Goal: Find contact information: Obtain details needed to contact an individual or organization

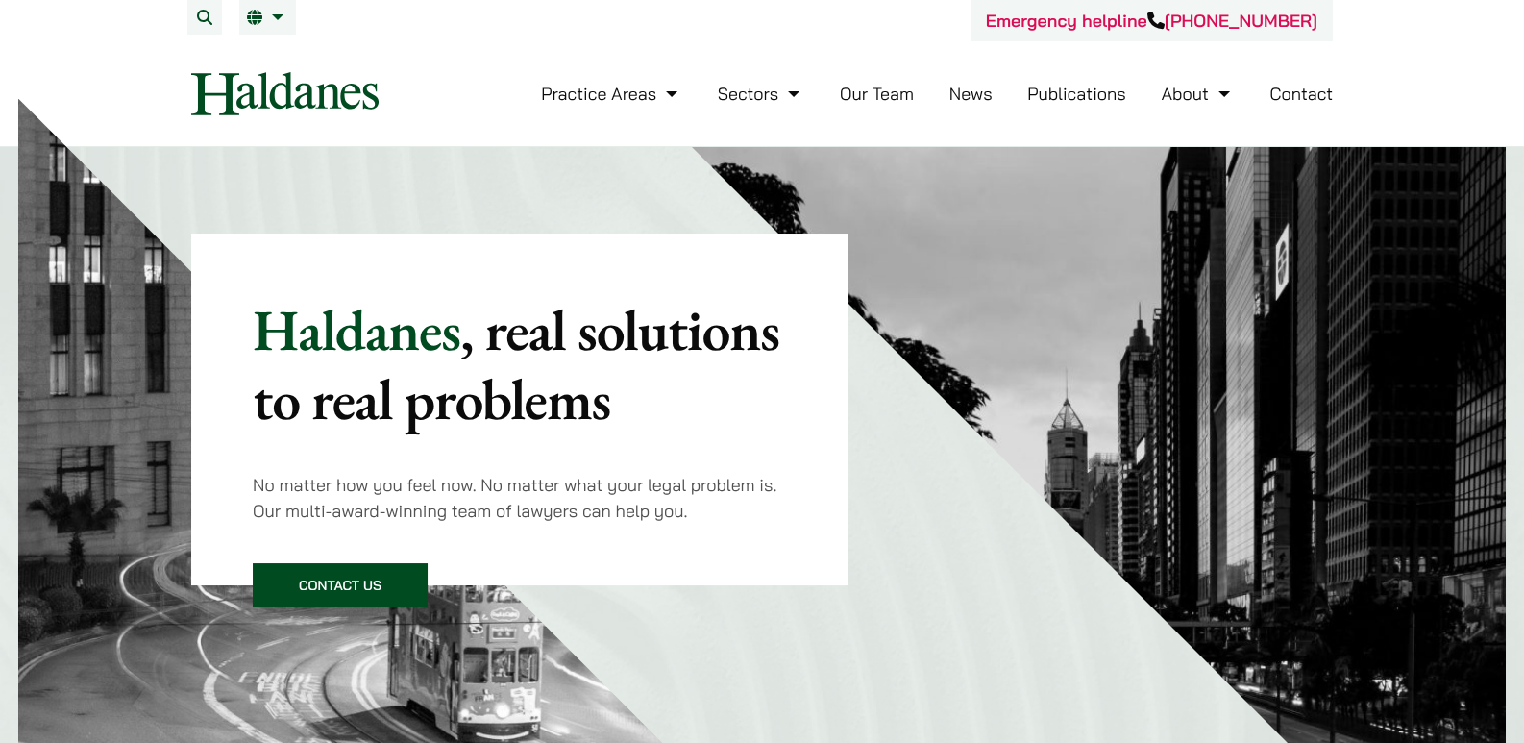
click at [1281, 97] on link "Contact" at bounding box center [1300, 94] width 63 height 22
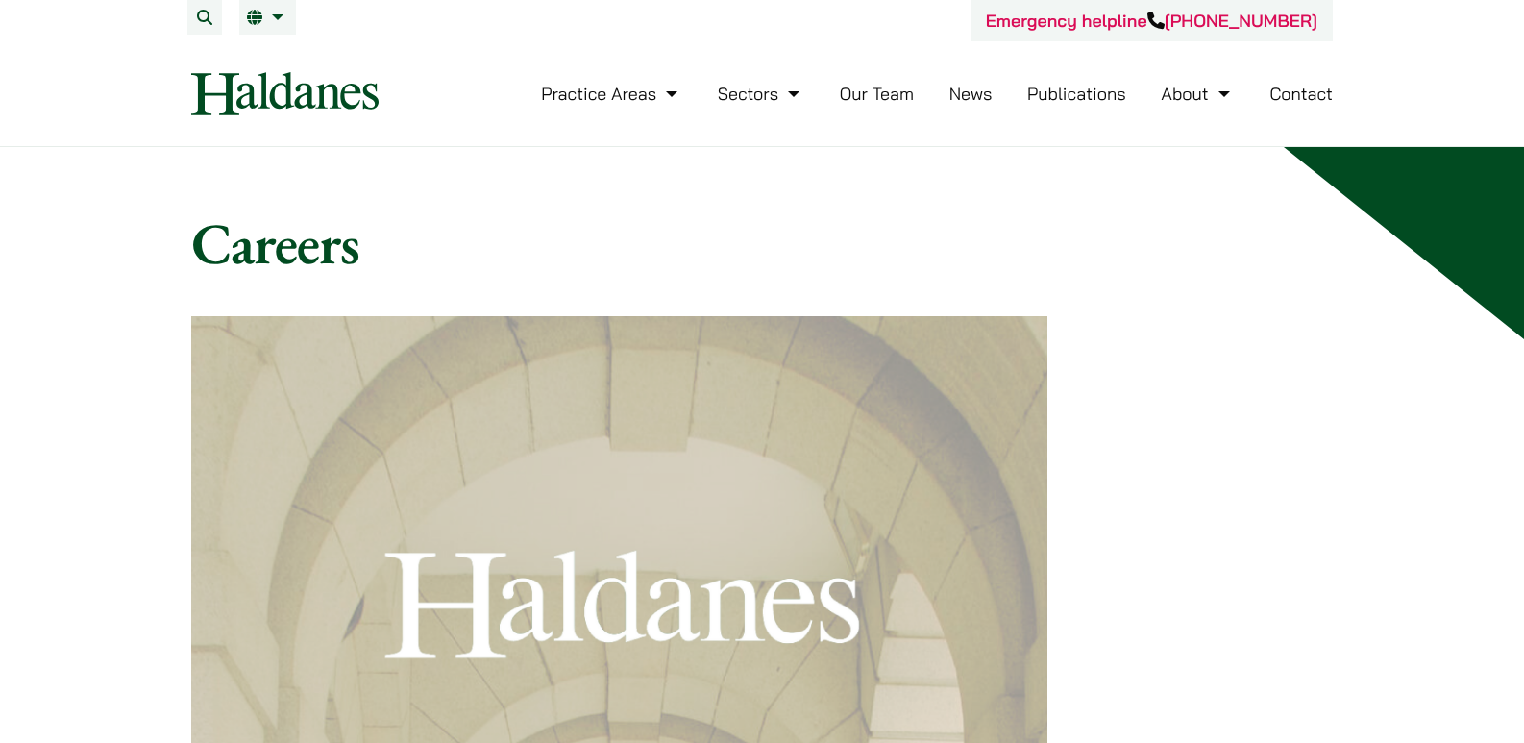
scroll to position [1369, 0]
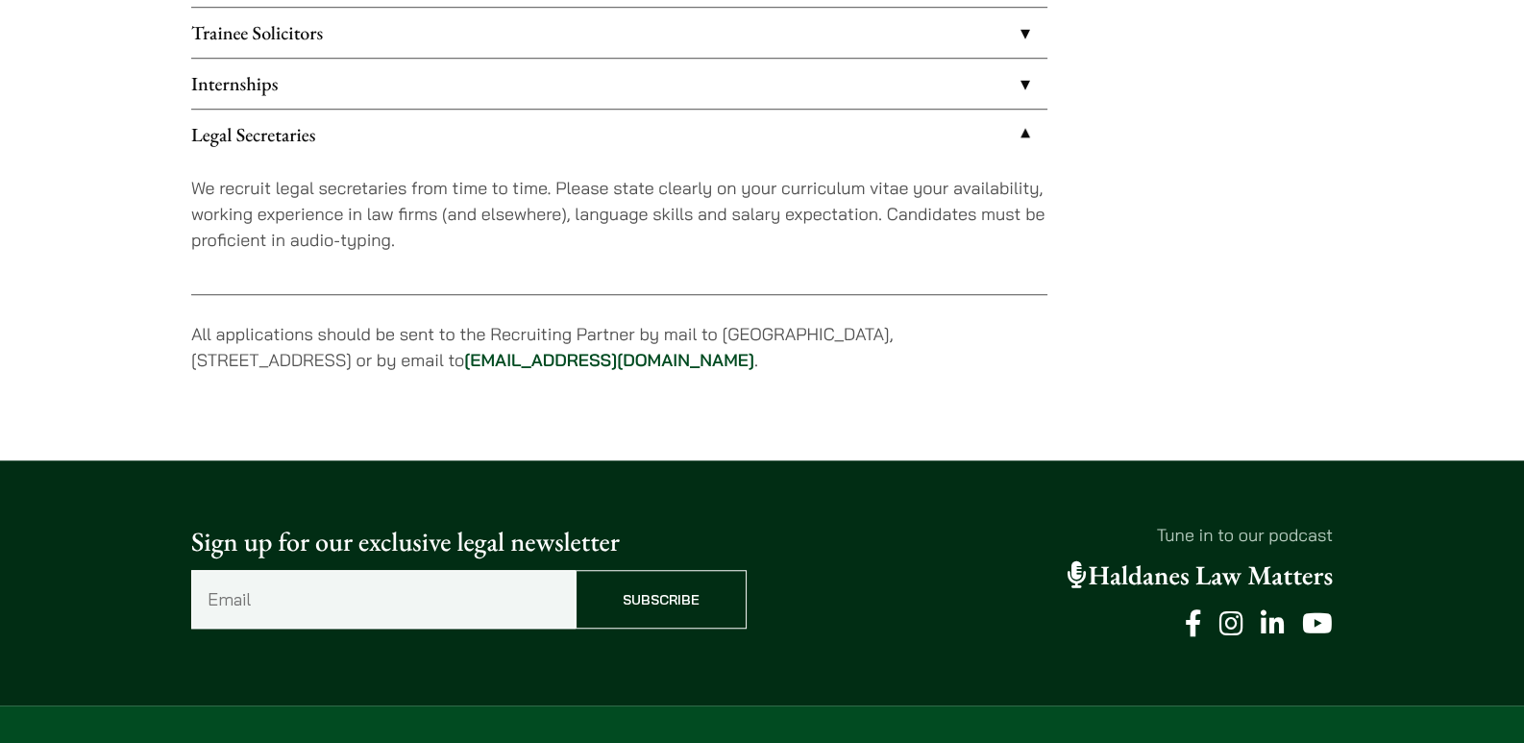
scroll to position [1794, 0]
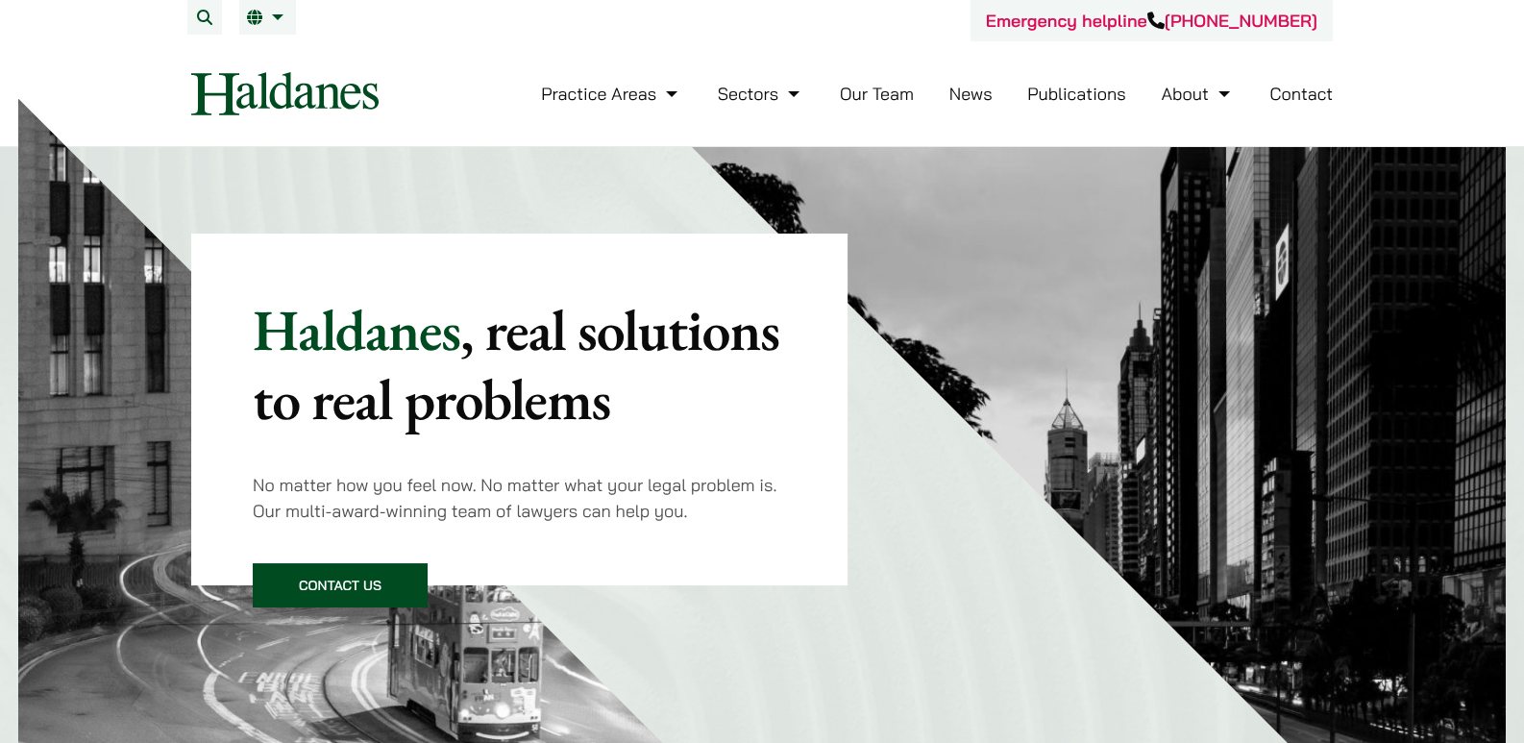
click at [898, 99] on link "Our Team" at bounding box center [877, 94] width 74 height 22
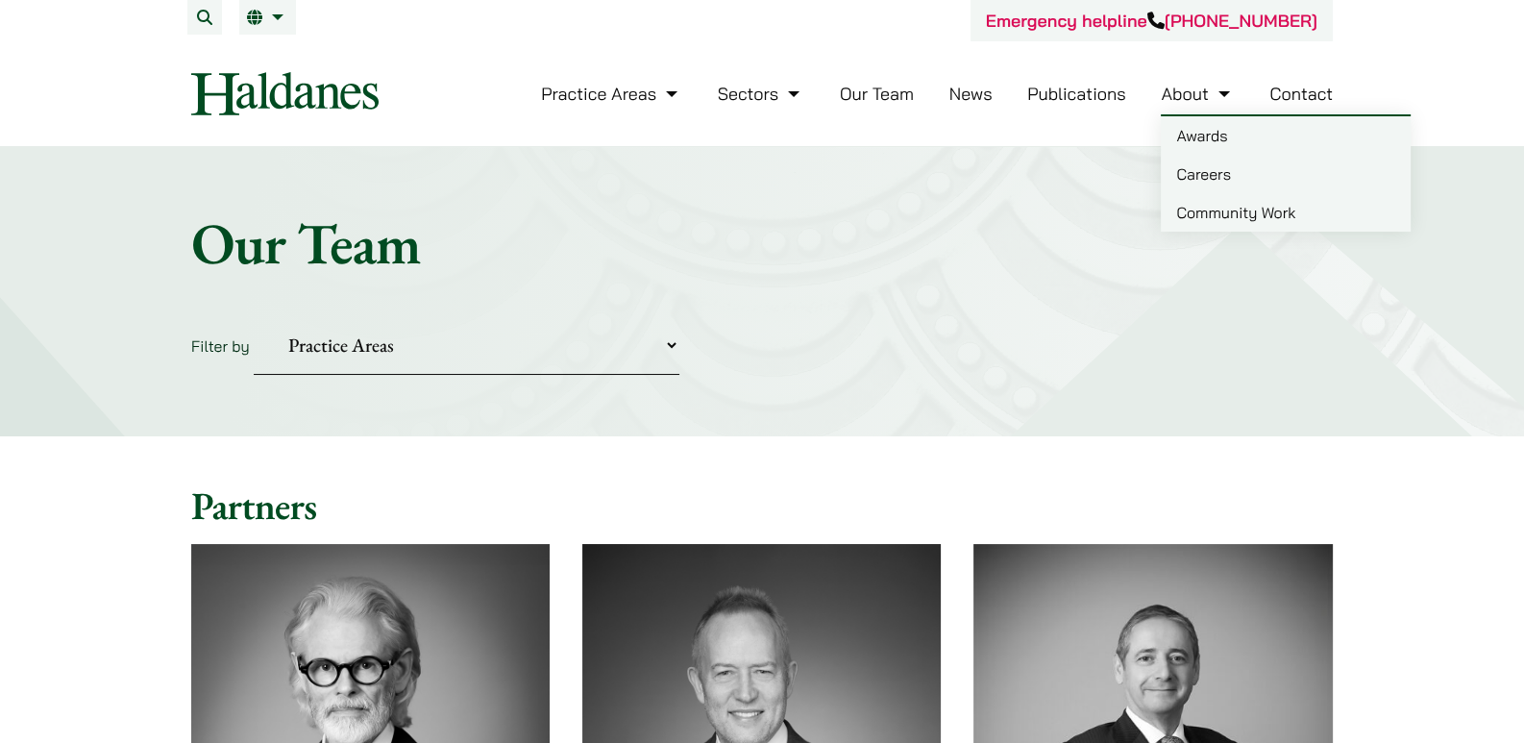
click at [1215, 94] on link "About" at bounding box center [1196, 94] width 73 height 22
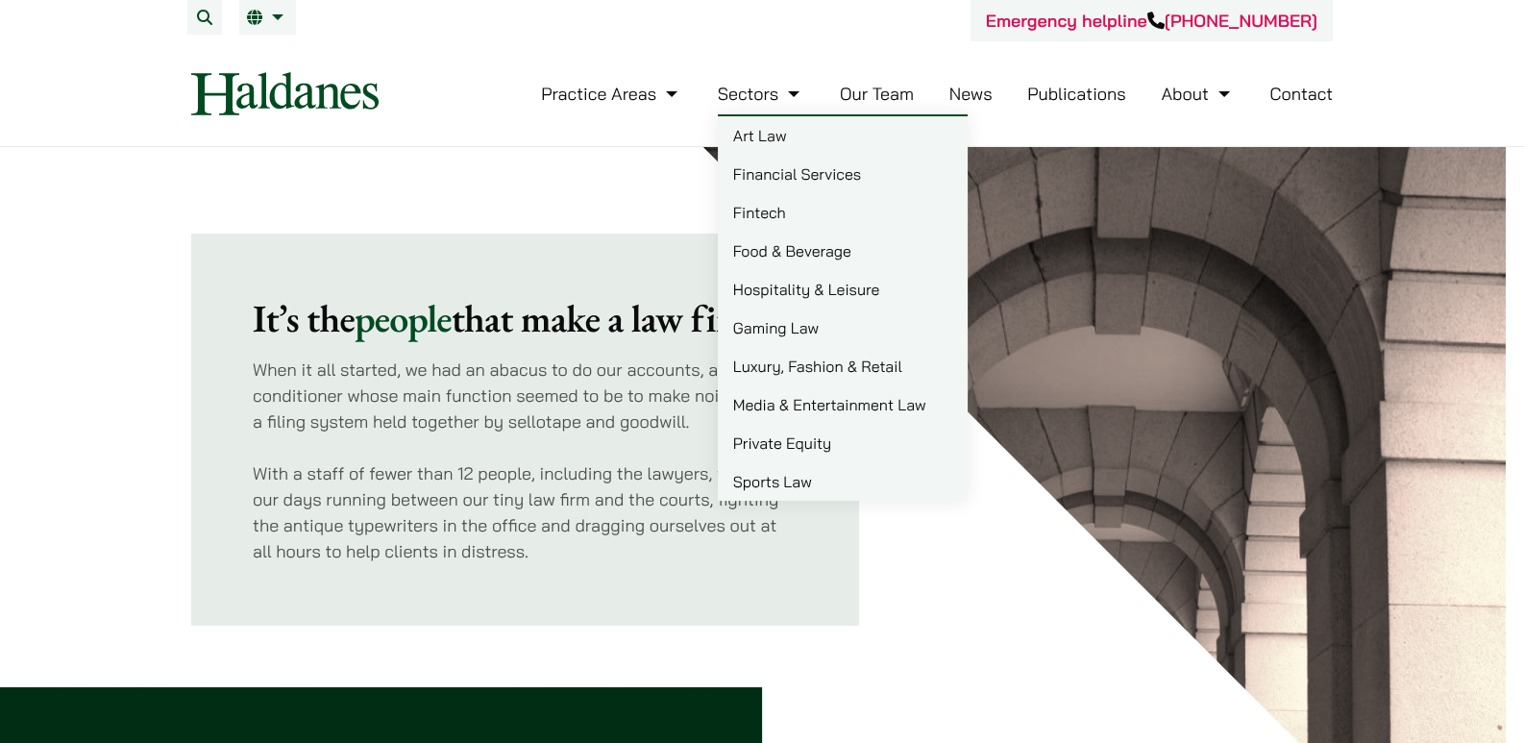
click at [880, 100] on link "Our Team" at bounding box center [877, 94] width 74 height 22
